Goal: Transaction & Acquisition: Purchase product/service

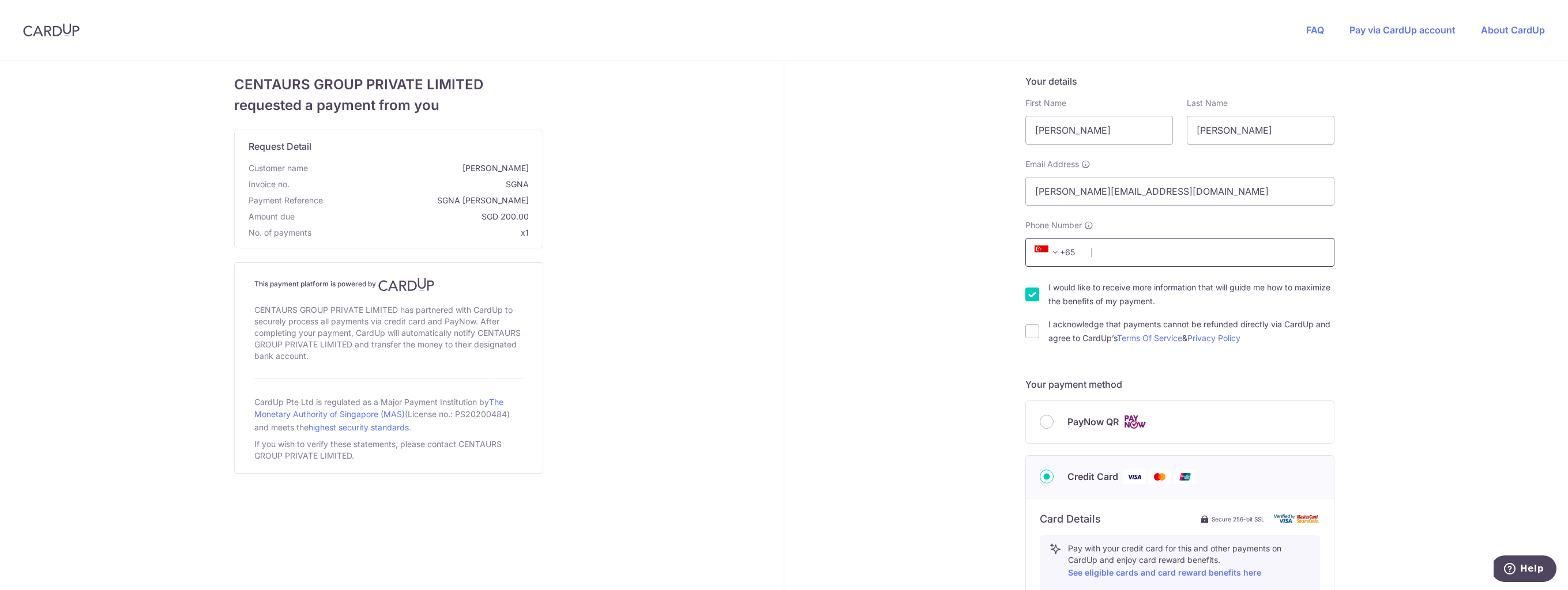
click at [1102, 257] on input "Phone Number" at bounding box center [1180, 252] width 309 height 29
click at [1098, 254] on input "Phone Number" at bounding box center [1180, 252] width 309 height 29
click at [1101, 251] on input "Phone Number" at bounding box center [1180, 252] width 309 height 29
type input "96652676"
click at [1031, 294] on input "I would like to receive more information that will guide me how to maximize the…" at bounding box center [1032, 294] width 14 height 14
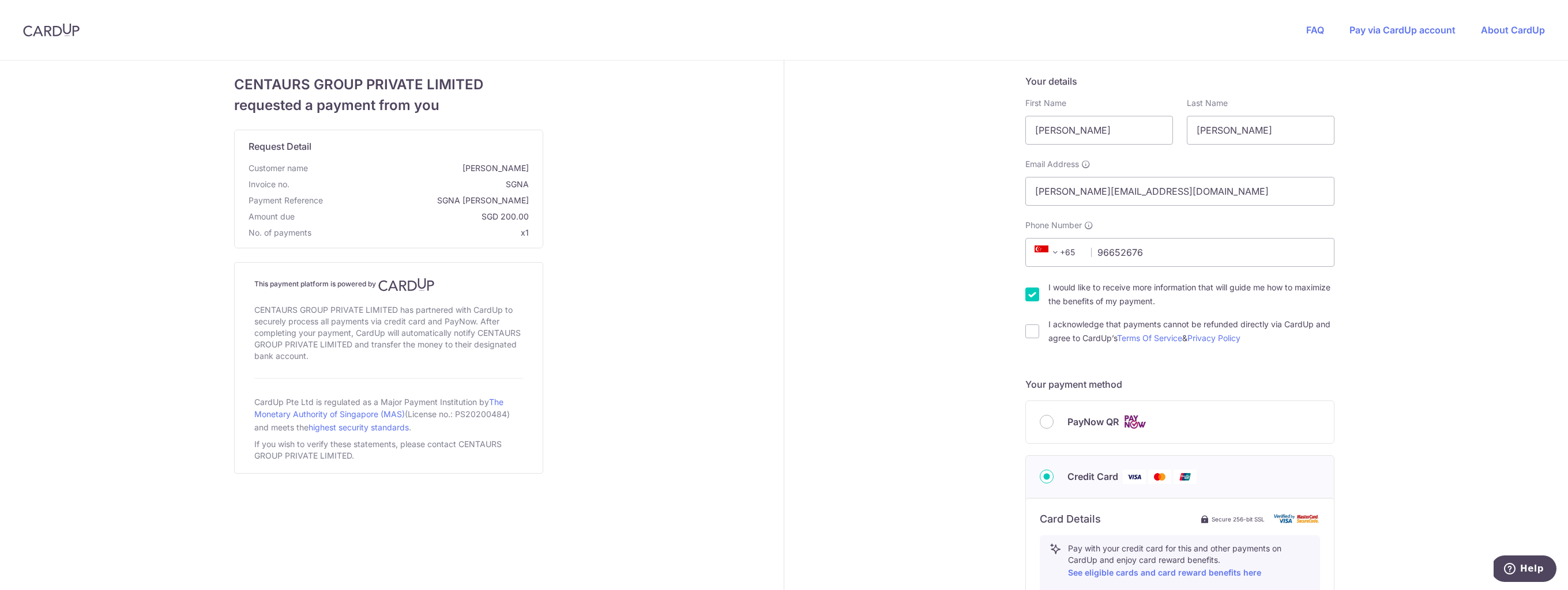
checkbox input "false"
click at [1033, 333] on input "I acknowledge that payments cannot be refunded directly via CardUp and agree to…" at bounding box center [1032, 331] width 14 height 14
checkbox input "true"
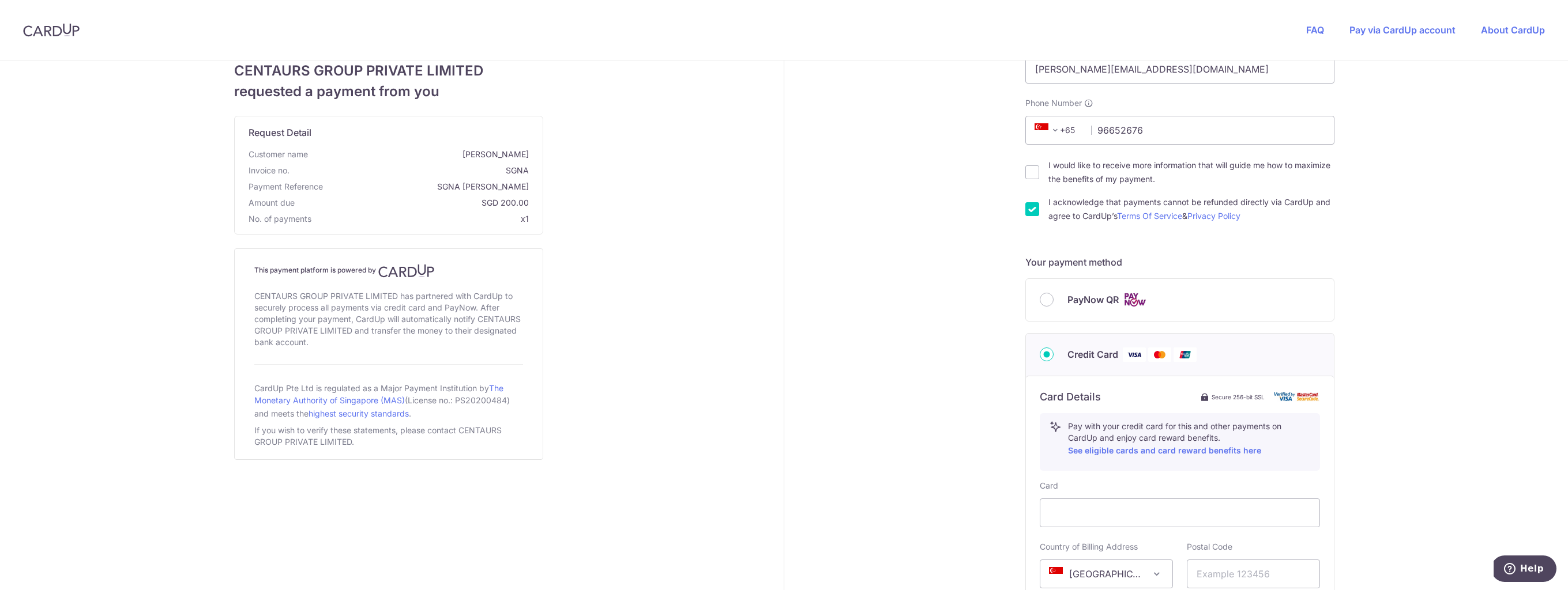
scroll to position [123, 0]
click at [1049, 300] on input "PayNow QR" at bounding box center [1046, 298] width 14 height 14
radio input "true"
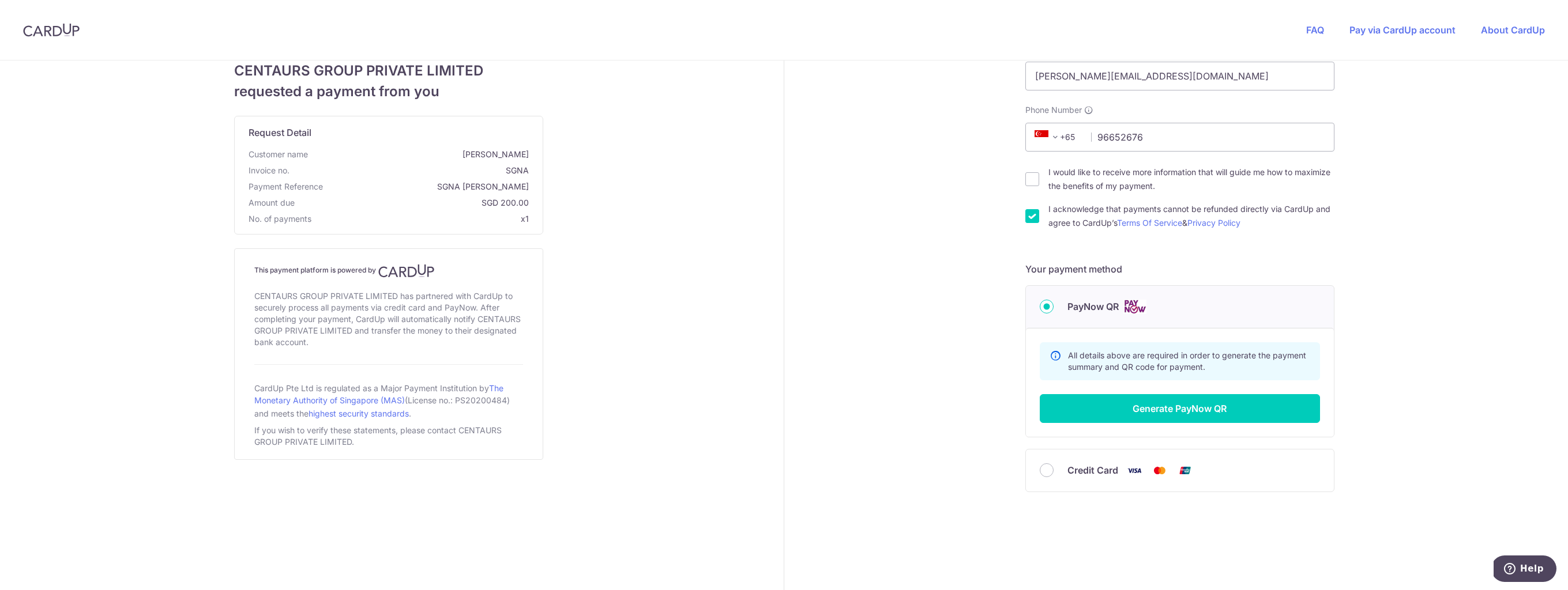
scroll to position [115, 0]
click at [1186, 411] on button "Generate PayNow QR" at bounding box center [1180, 408] width 280 height 29
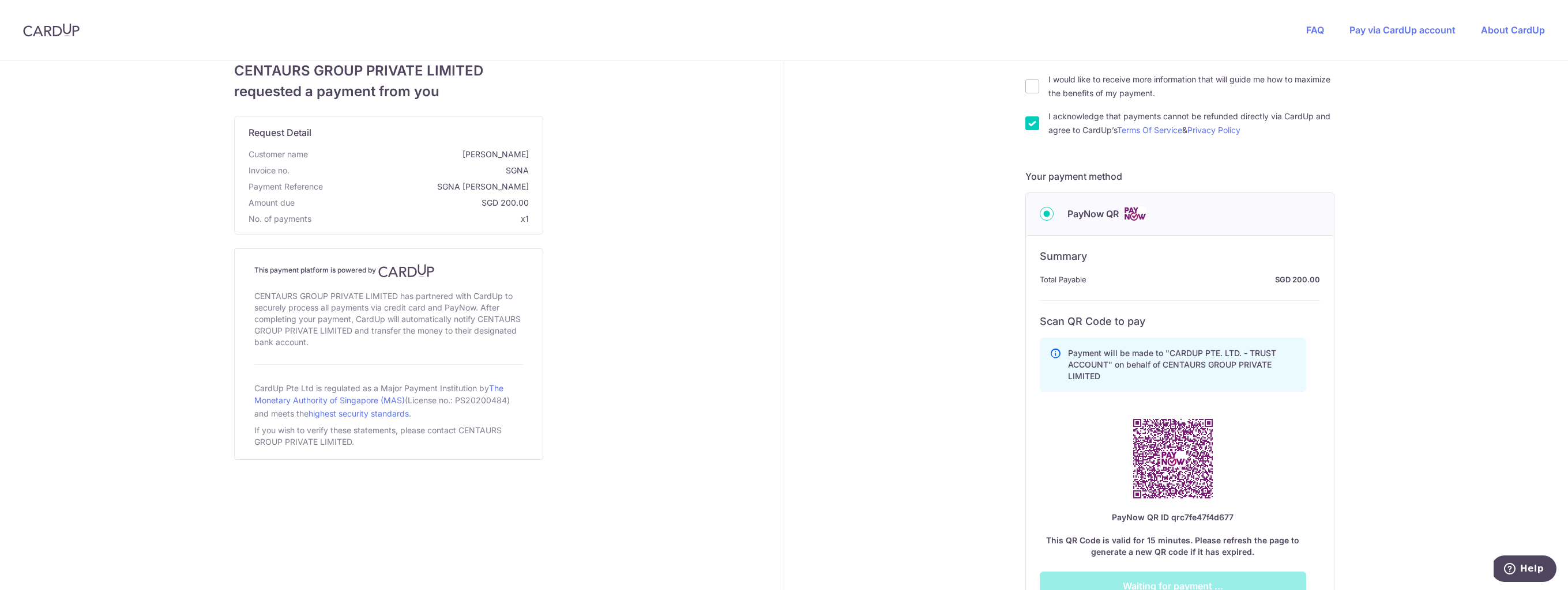
scroll to position [231, 0]
